Goal: Find contact information: Find contact information

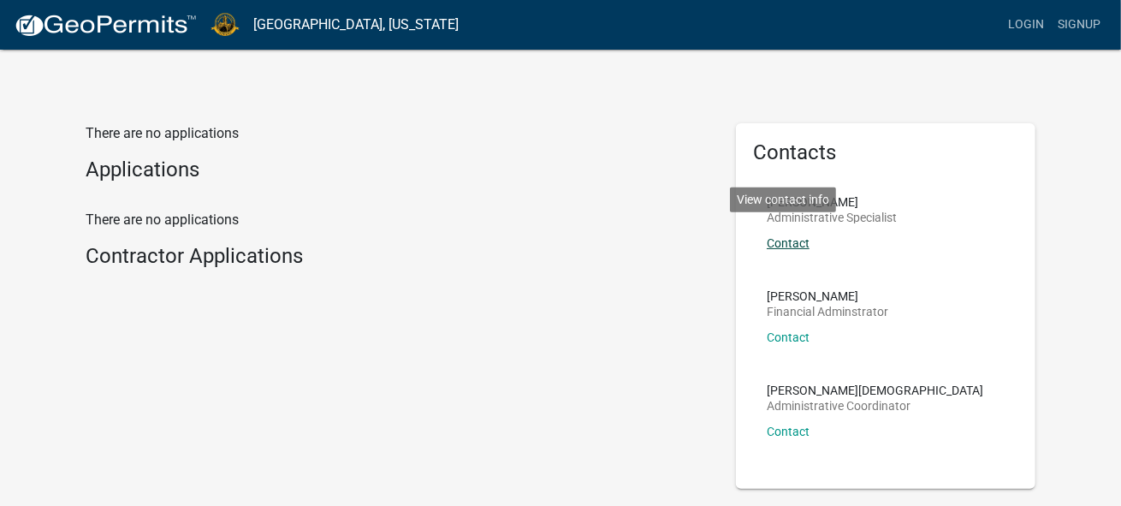
click at [805, 250] on link "Contact" at bounding box center [788, 243] width 43 height 14
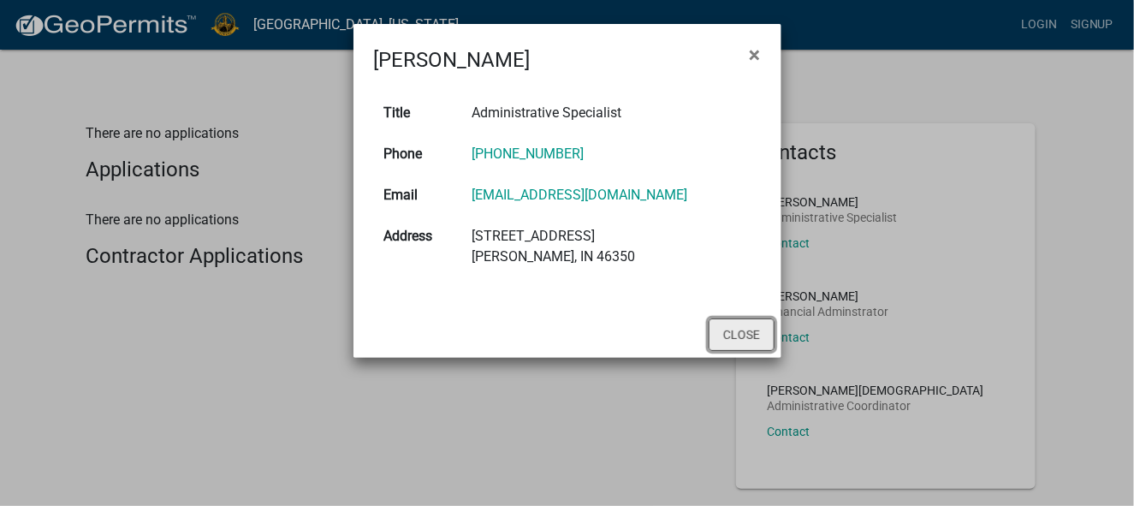
click at [723, 351] on button "Close" at bounding box center [742, 334] width 66 height 33
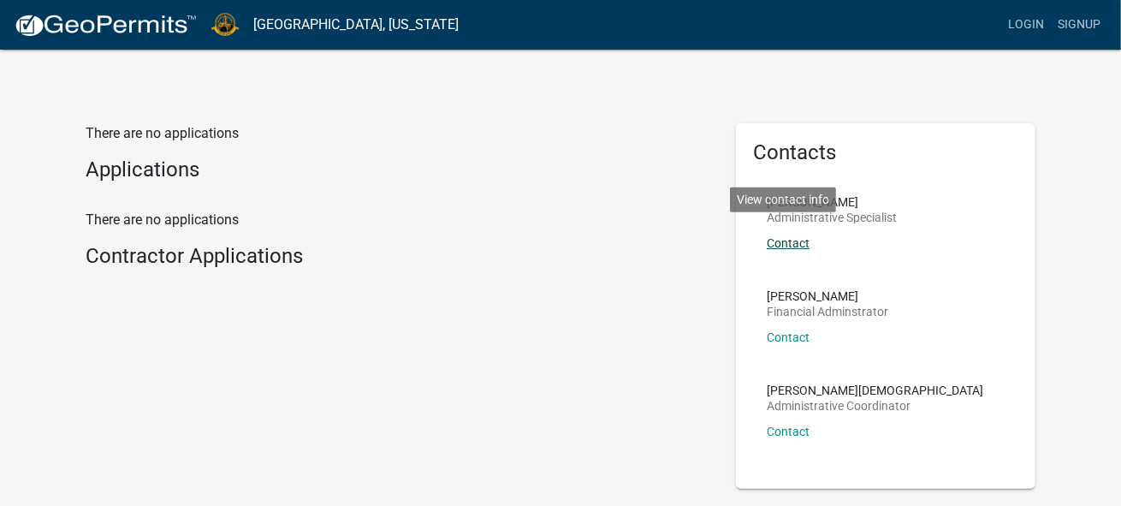
click at [810, 250] on link "Contact" at bounding box center [788, 243] width 43 height 14
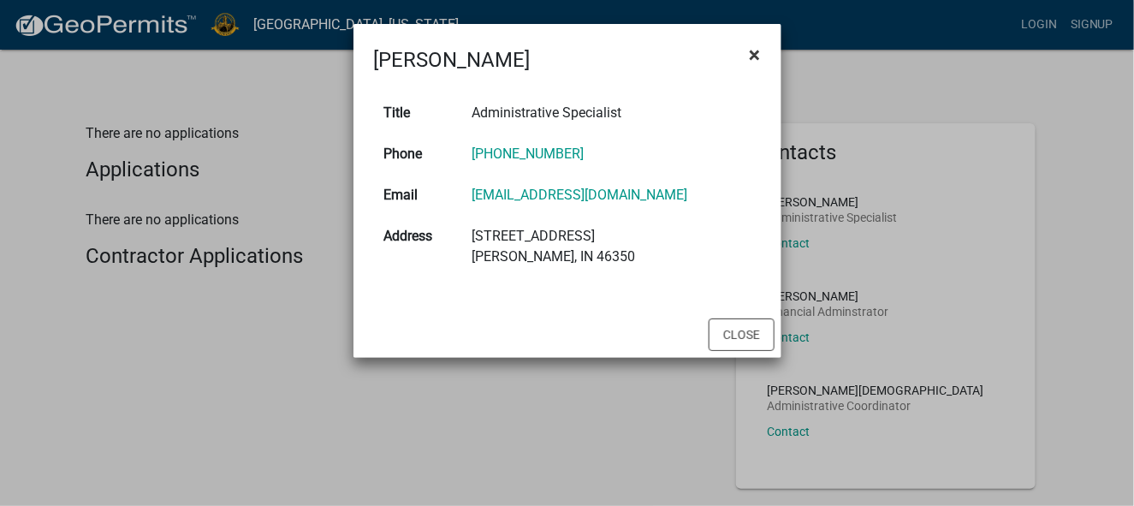
click at [756, 61] on span "×" at bounding box center [755, 55] width 11 height 24
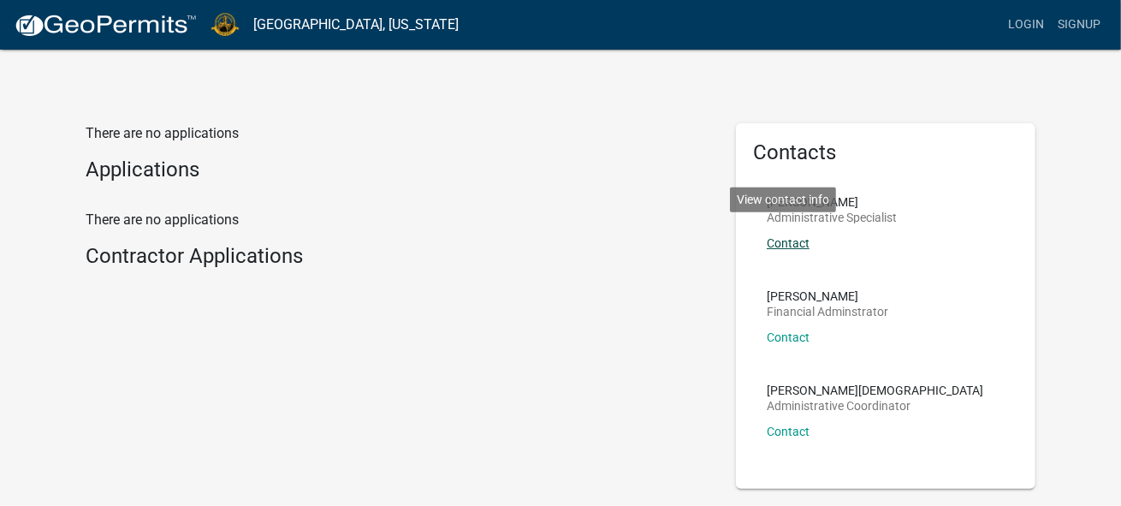
click at [806, 250] on link "Contact" at bounding box center [788, 243] width 43 height 14
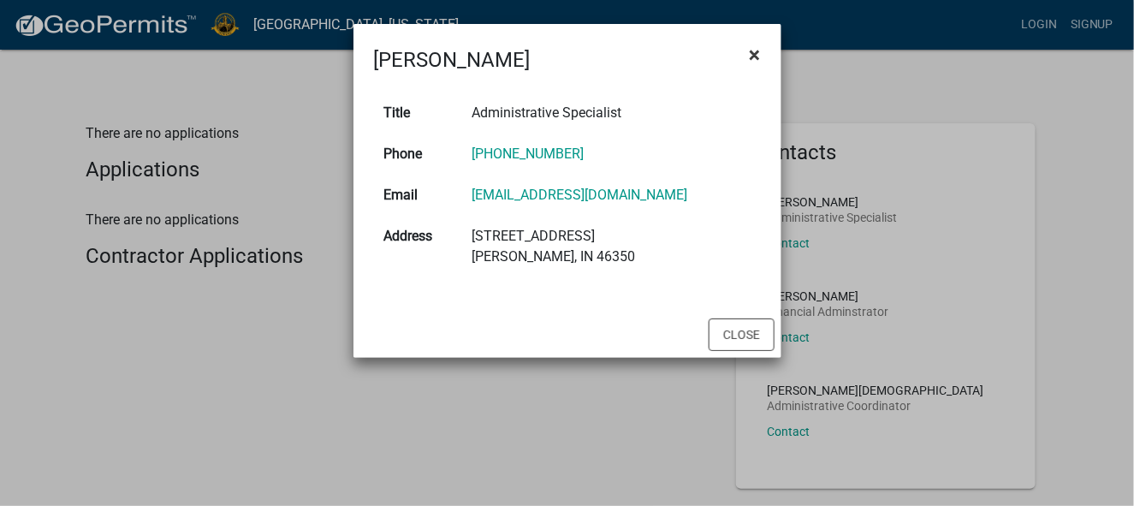
click at [756, 62] on span "×" at bounding box center [755, 55] width 11 height 24
